Goal: Obtain resource: Download file/media

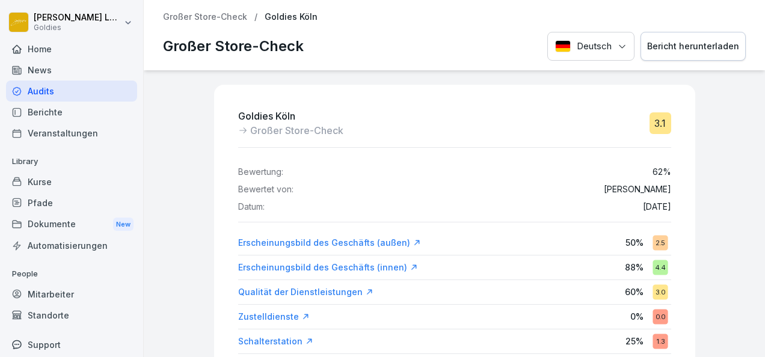
click at [53, 94] on div "Audits" at bounding box center [71, 91] width 131 height 21
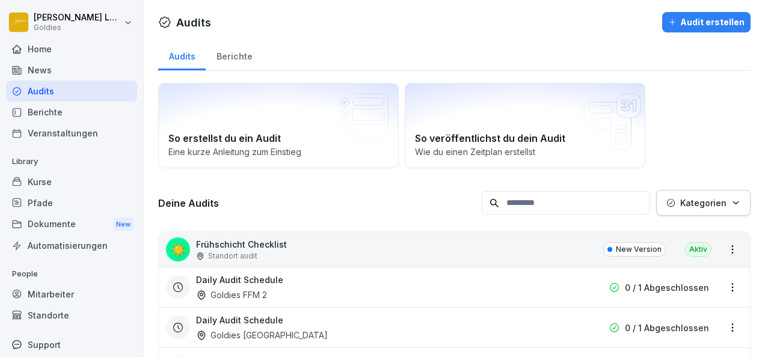
click at [245, 59] on div "Berichte" at bounding box center [234, 55] width 57 height 31
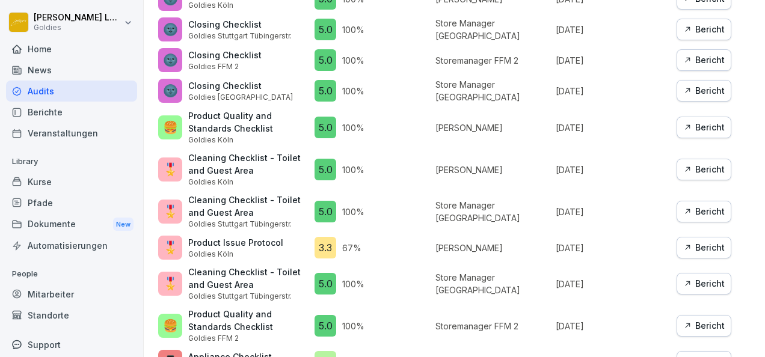
scroll to position [1052, 0]
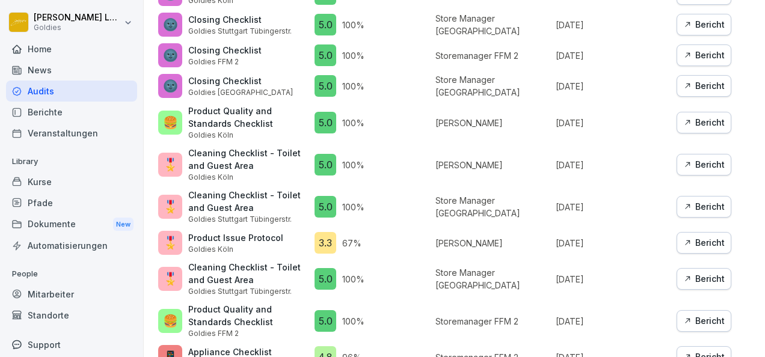
click at [708, 236] on div "Bericht" at bounding box center [703, 242] width 41 height 13
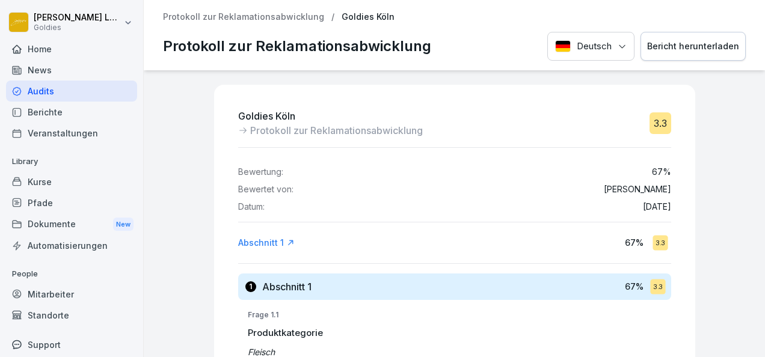
scroll to position [10, 0]
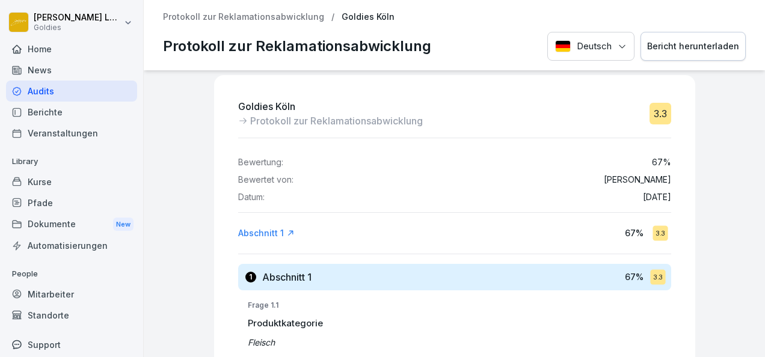
click at [683, 46] on div "Bericht herunterladen" at bounding box center [693, 46] width 92 height 13
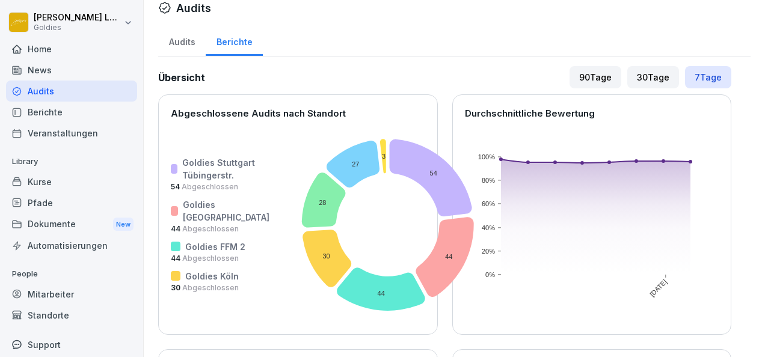
scroll to position [16, 0]
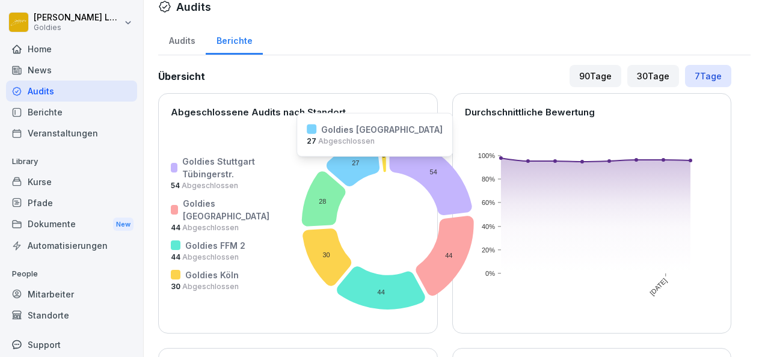
click at [327, 164] on icon at bounding box center [353, 162] width 53 height 47
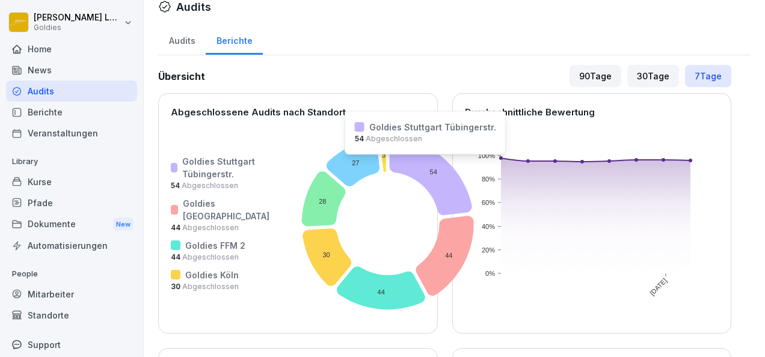
click at [390, 162] on icon at bounding box center [431, 176] width 82 height 77
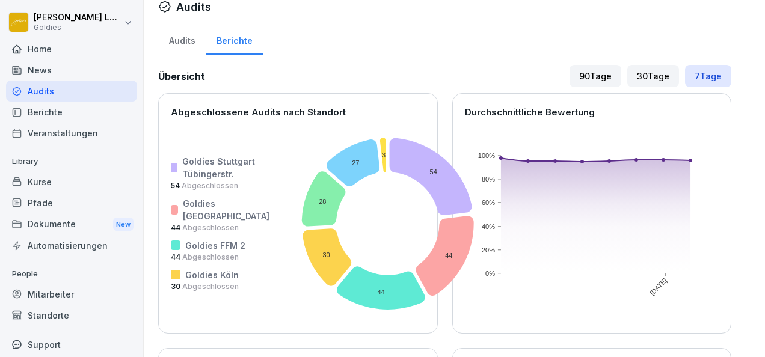
click at [70, 98] on div "Audits" at bounding box center [71, 91] width 131 height 21
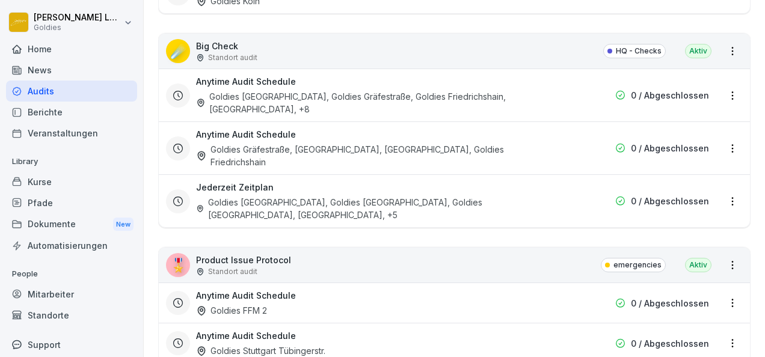
scroll to position [1737, 0]
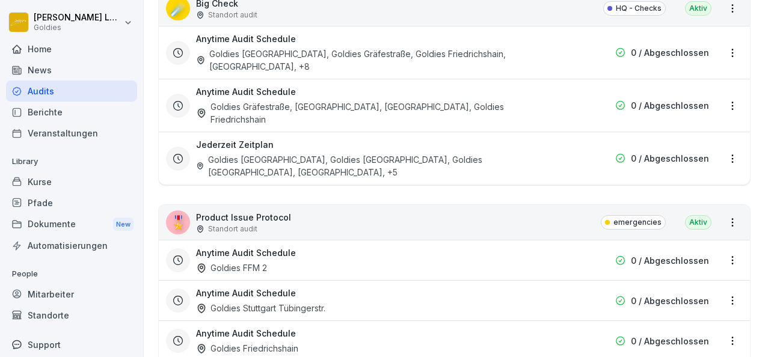
click at [329, 205] on div "🎖️ Product Issue Protocol Standort audit emergencies Aktiv" at bounding box center [454, 222] width 591 height 35
